Goal: Check status: Check status

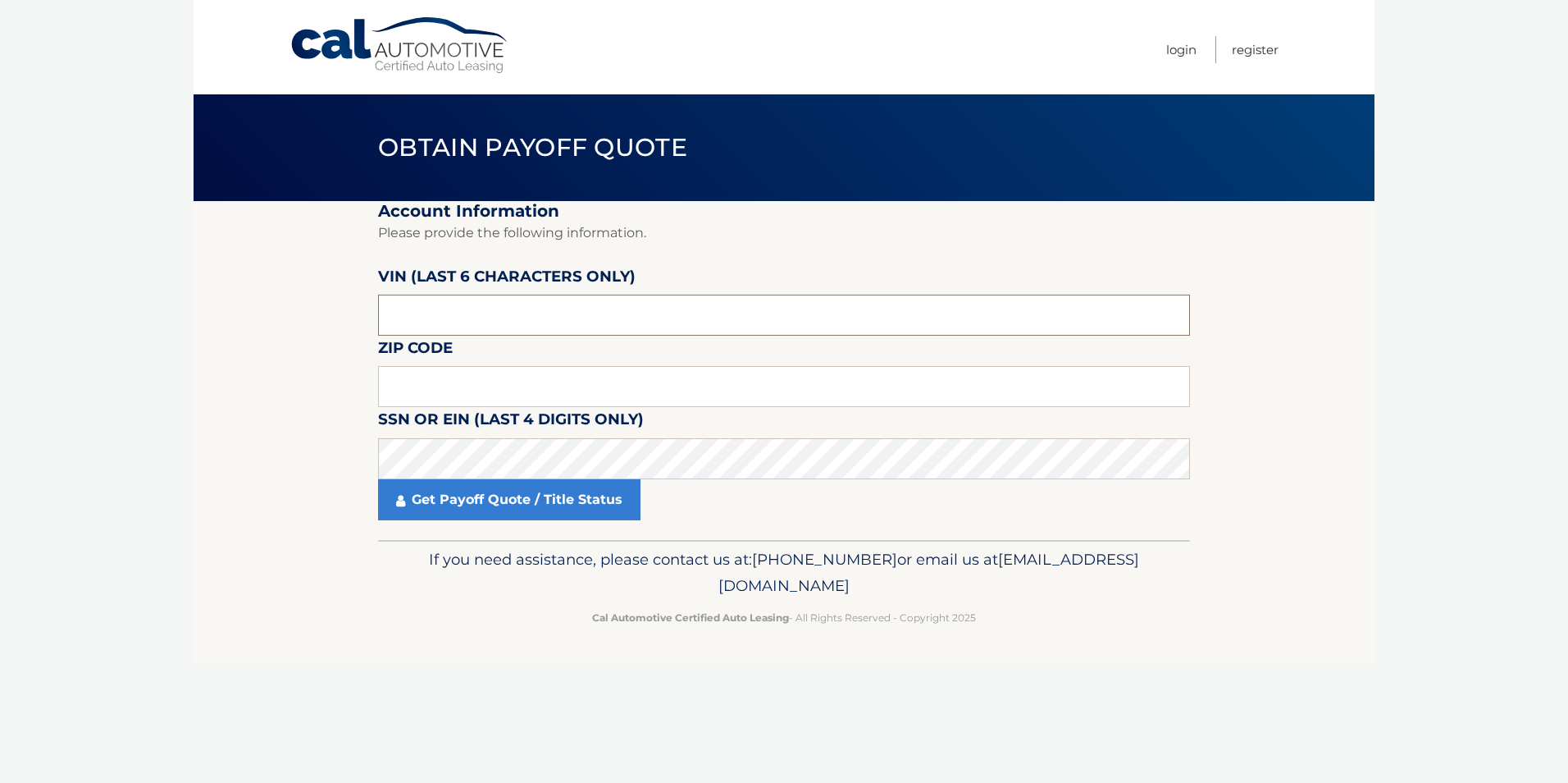
click at [500, 320] on input "text" at bounding box center [784, 315] width 812 height 41
click at [482, 386] on input "text" at bounding box center [784, 385] width 812 height 41
type input "07747"
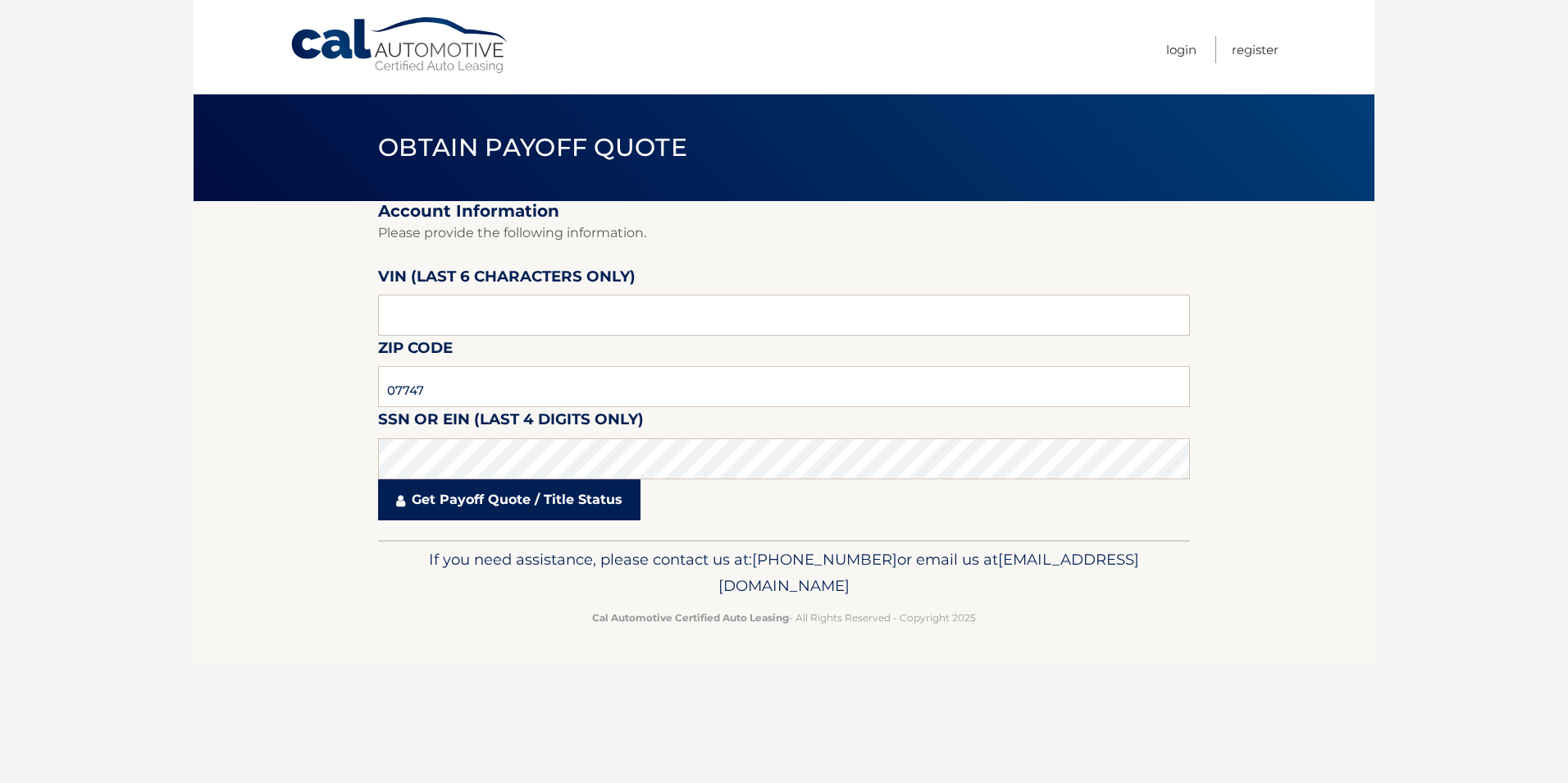
click at [460, 495] on link "Get Payoff Quote / Title Status" at bounding box center [510, 499] width 263 height 41
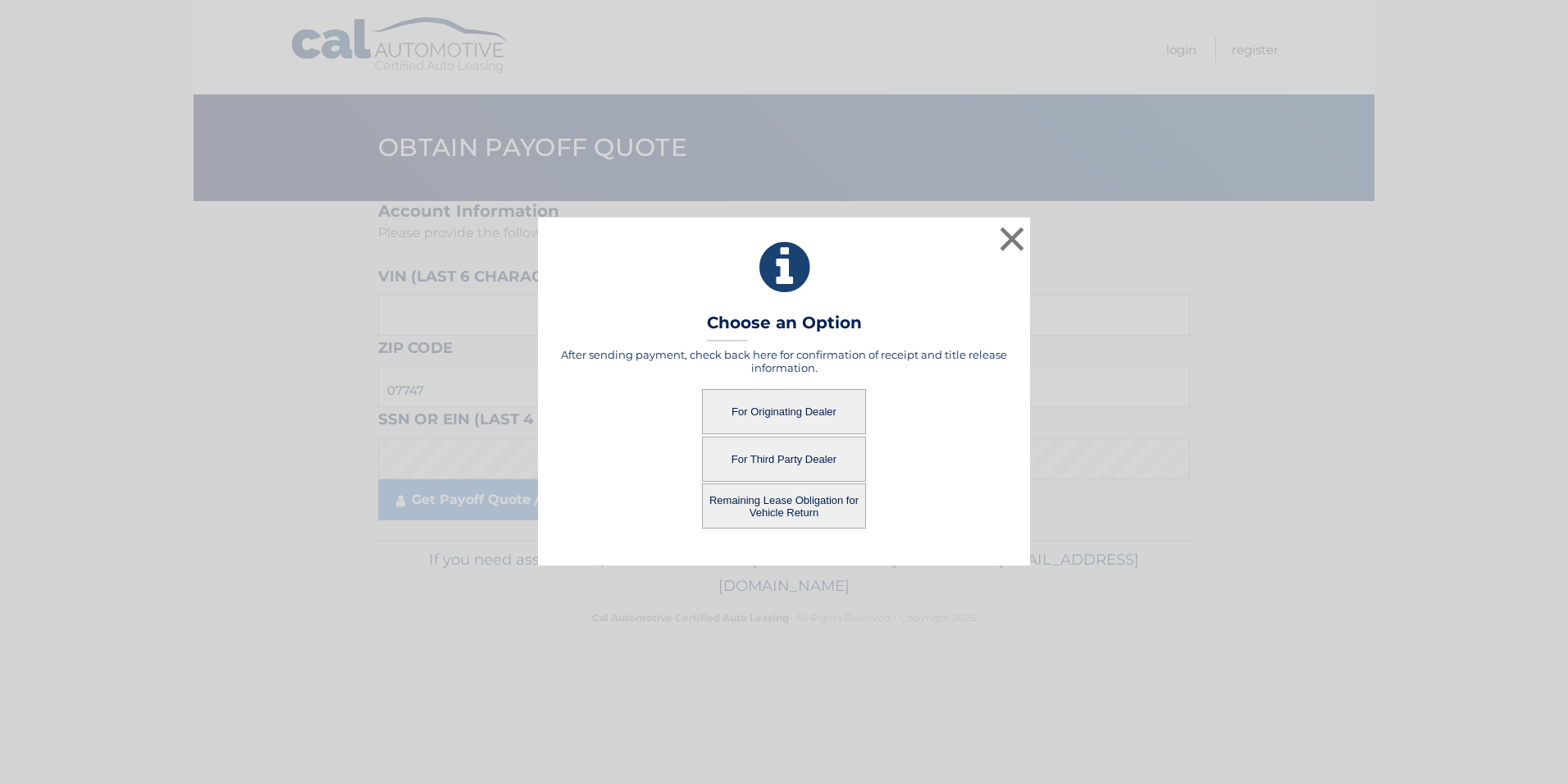
click at [779, 411] on button "For Originating Dealer" at bounding box center [784, 411] width 164 height 45
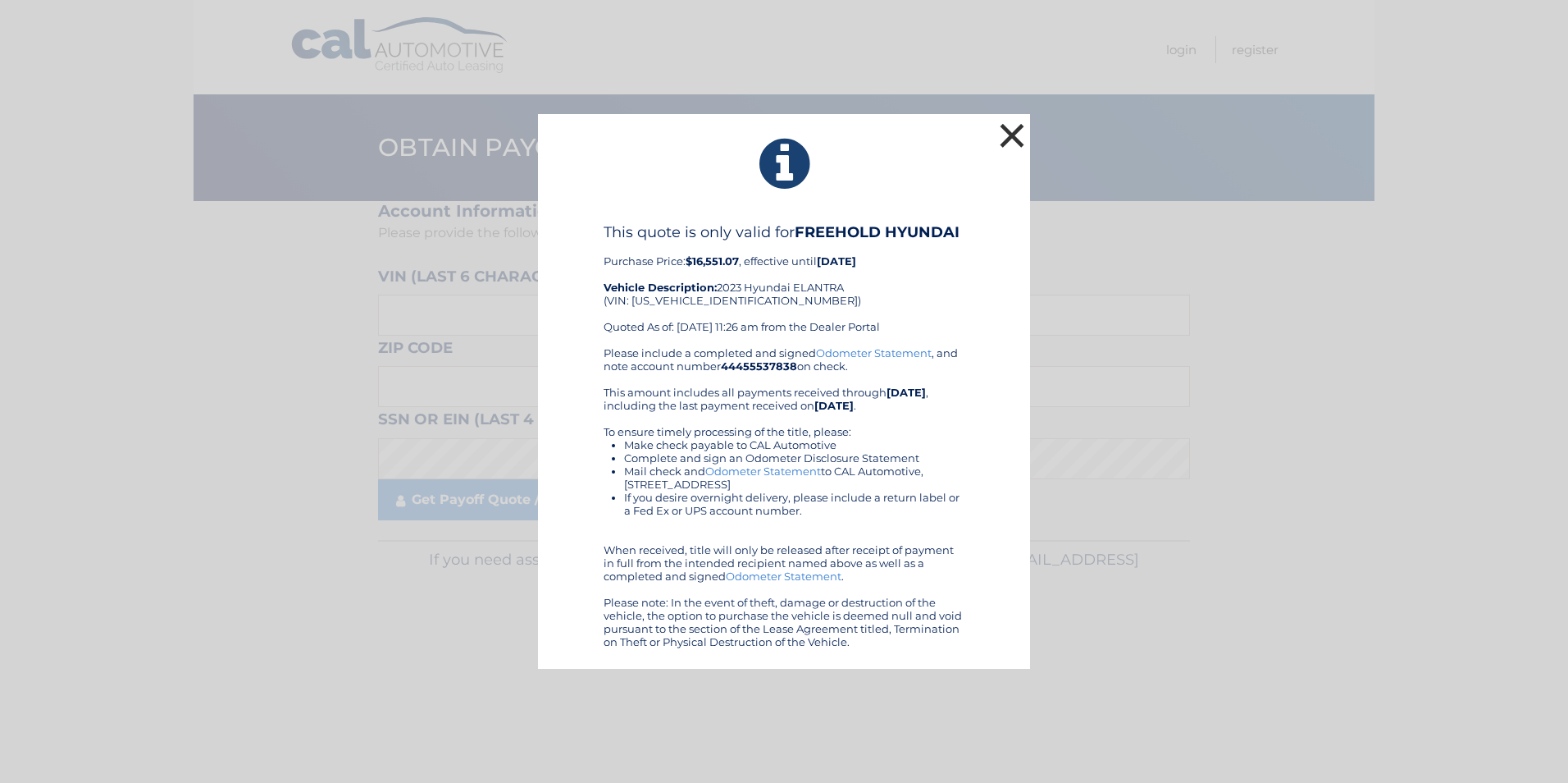
click at [1013, 123] on button "×" at bounding box center [1012, 136] width 33 height 33
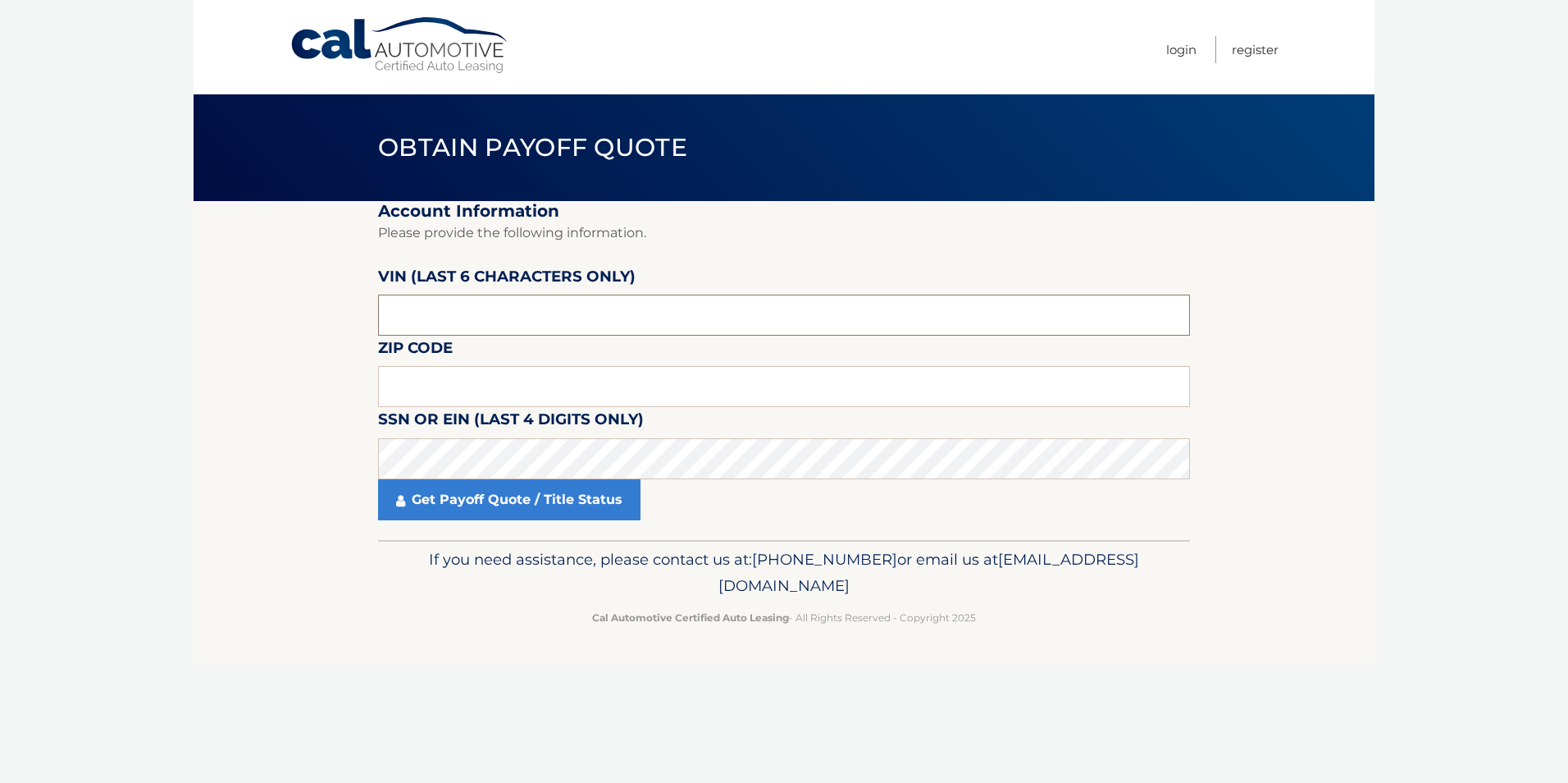
click at [404, 322] on input "text" at bounding box center [784, 315] width 812 height 41
click at [432, 382] on input "text" at bounding box center [784, 385] width 812 height 41
type input "07747"
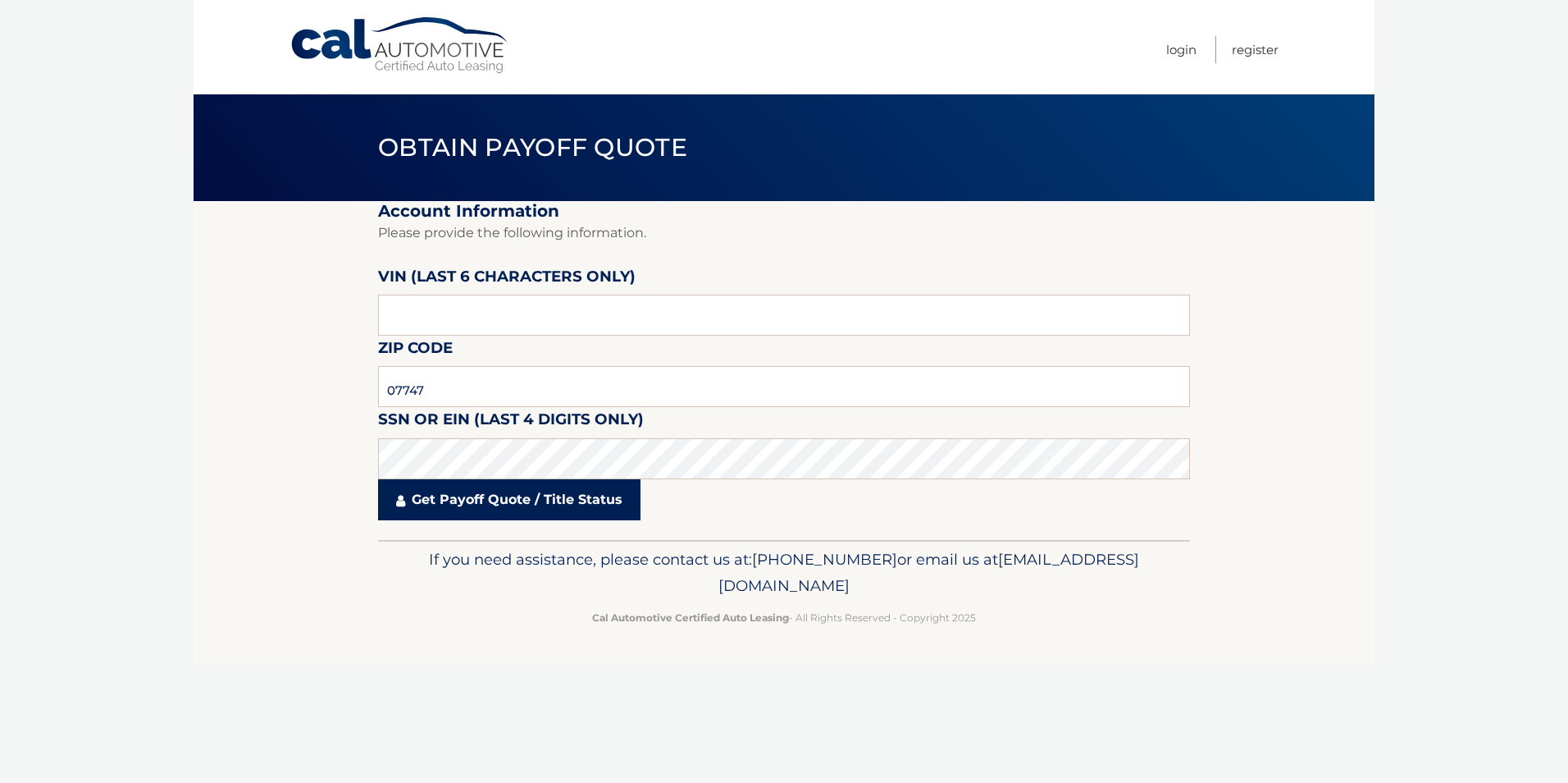
click at [447, 493] on link "Get Payoff Quote / Title Status" at bounding box center [510, 499] width 263 height 41
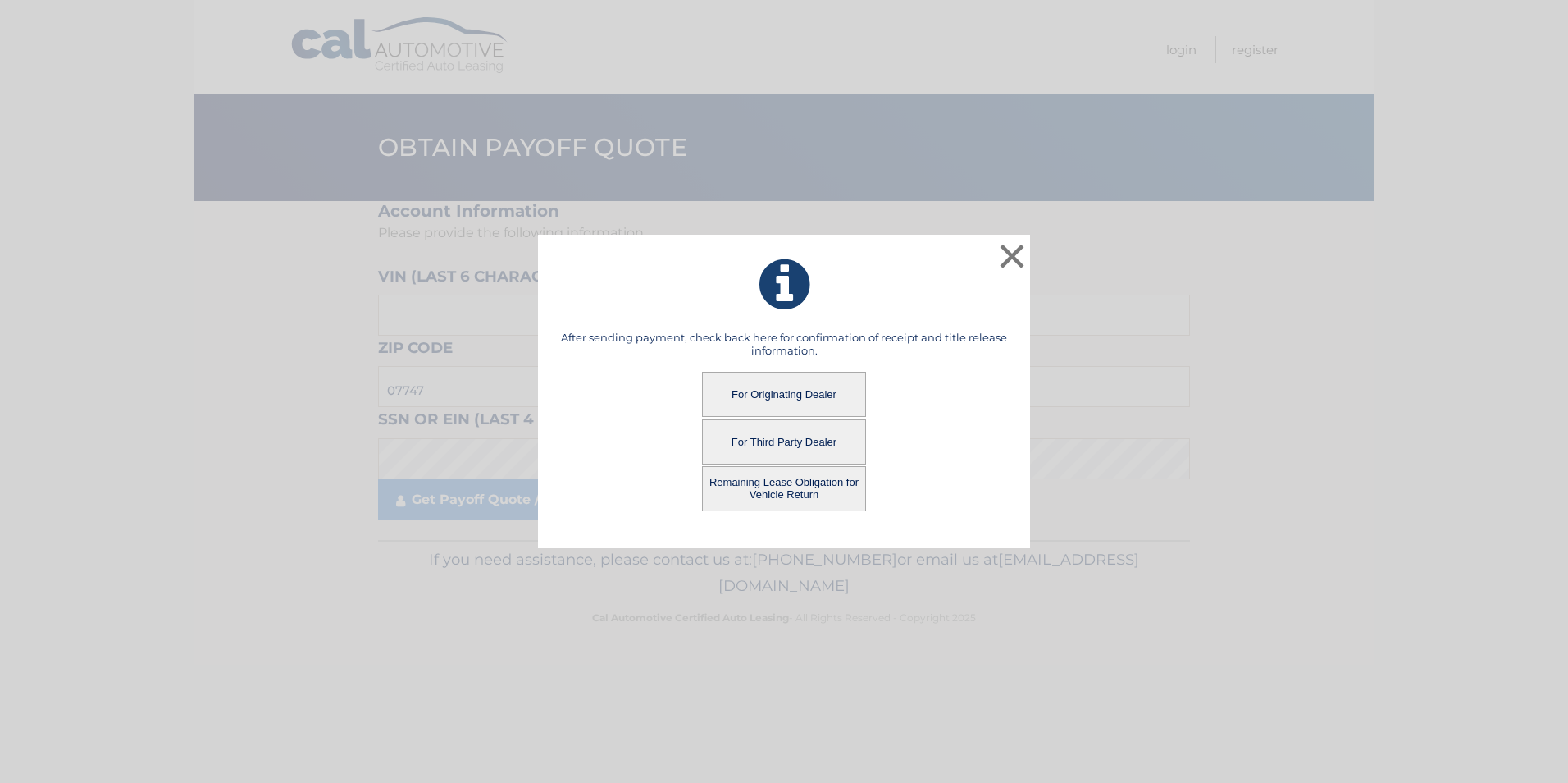
click at [765, 479] on button "Remaining Lease Obligation for Vehicle Return" at bounding box center [784, 488] width 164 height 45
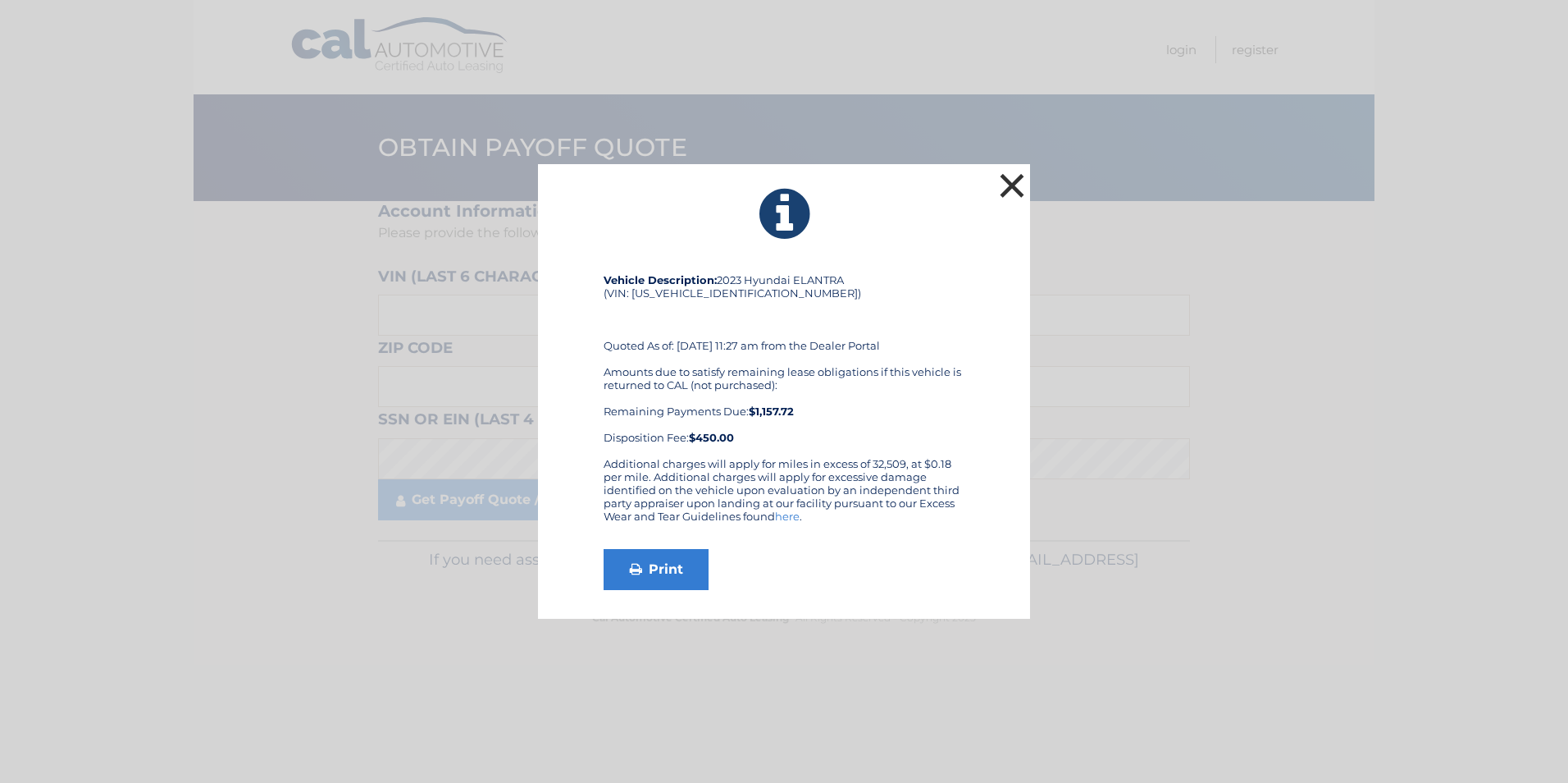
click at [1010, 171] on button "×" at bounding box center [1012, 186] width 33 height 33
